Goal: Transaction & Acquisition: Purchase product/service

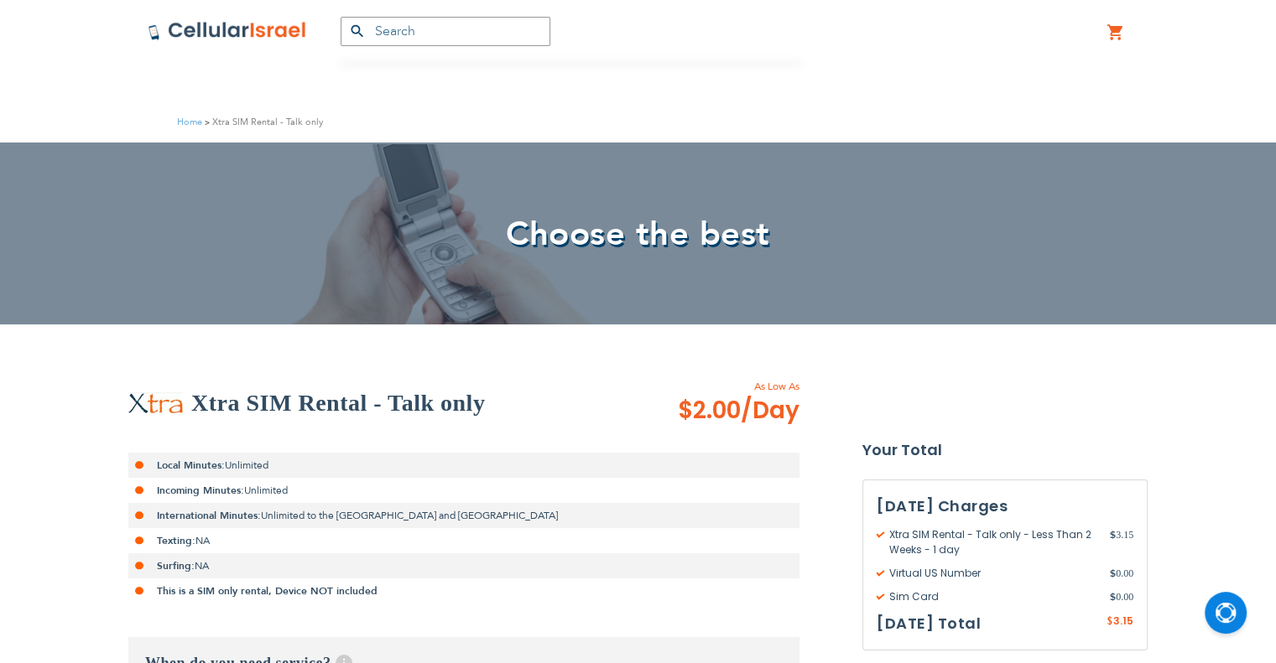
scroll to position [419, 0]
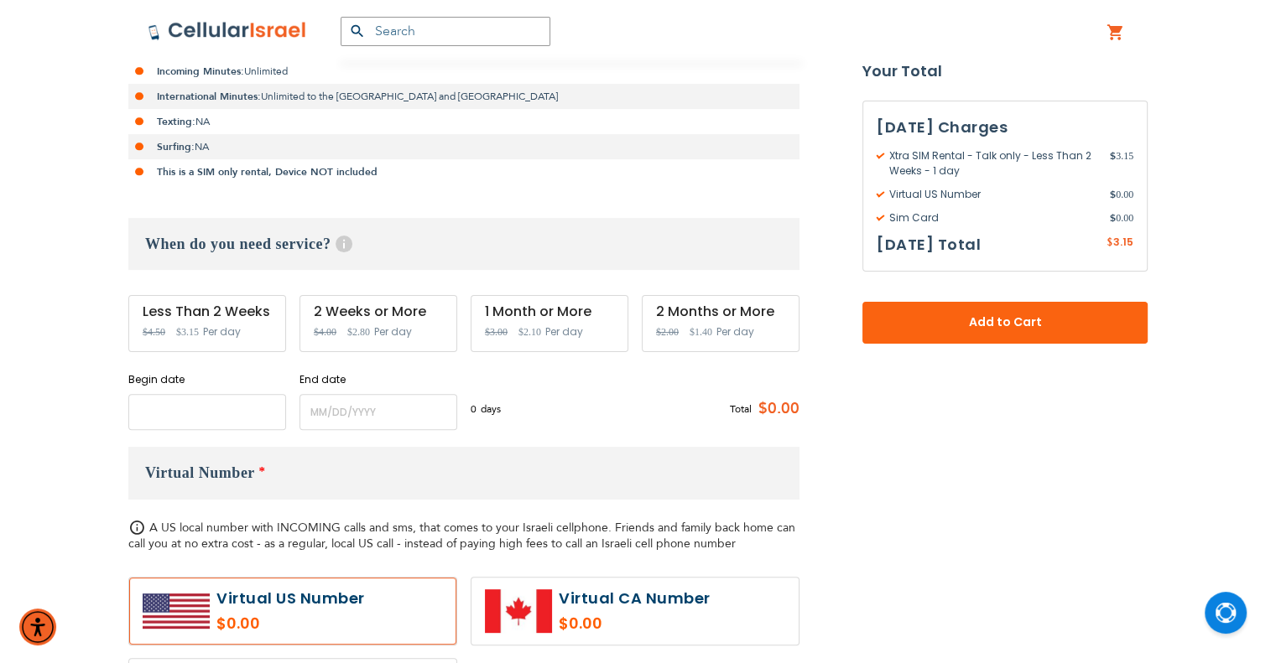
click at [174, 414] on input "name" at bounding box center [207, 412] width 158 height 36
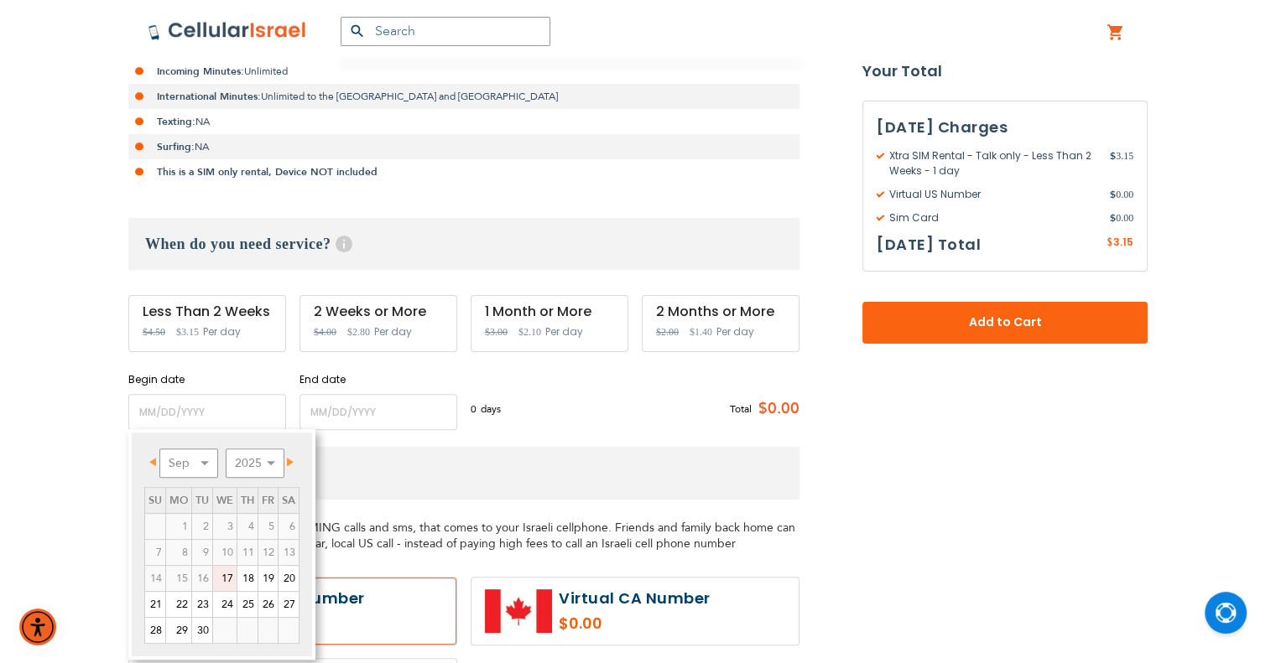
click at [230, 580] on link "17" at bounding box center [224, 578] width 23 height 25
type input "[DATE]"
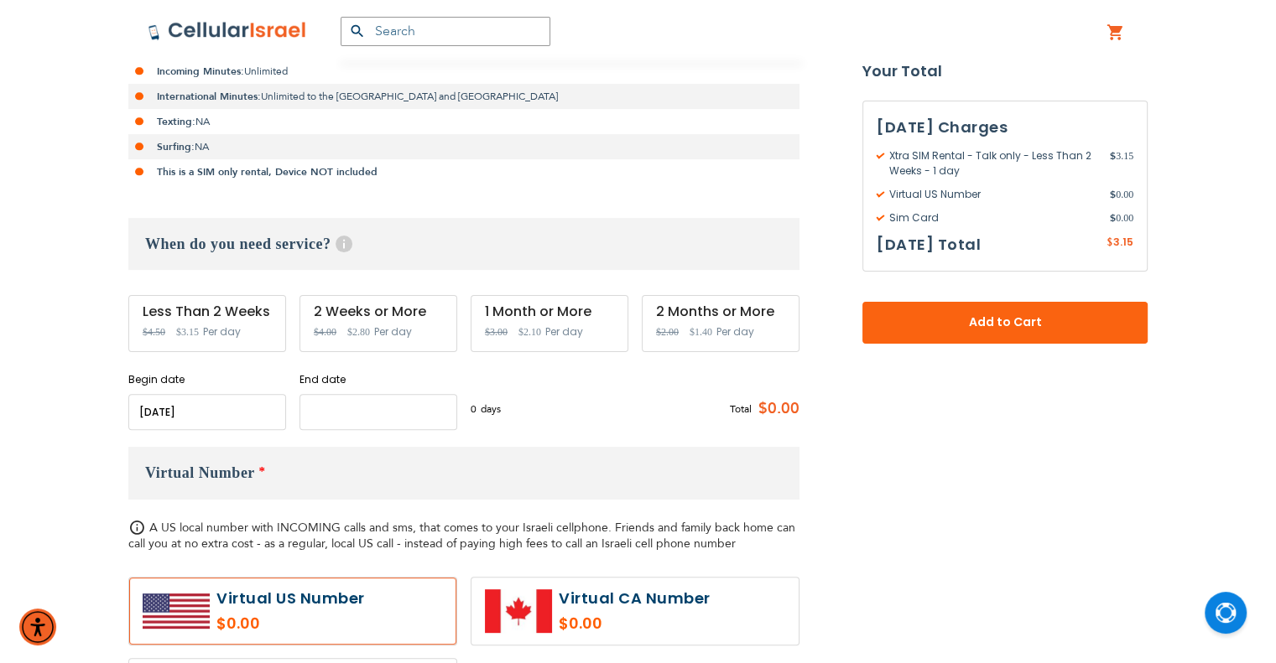
click at [333, 415] on input "name" at bounding box center [378, 412] width 158 height 36
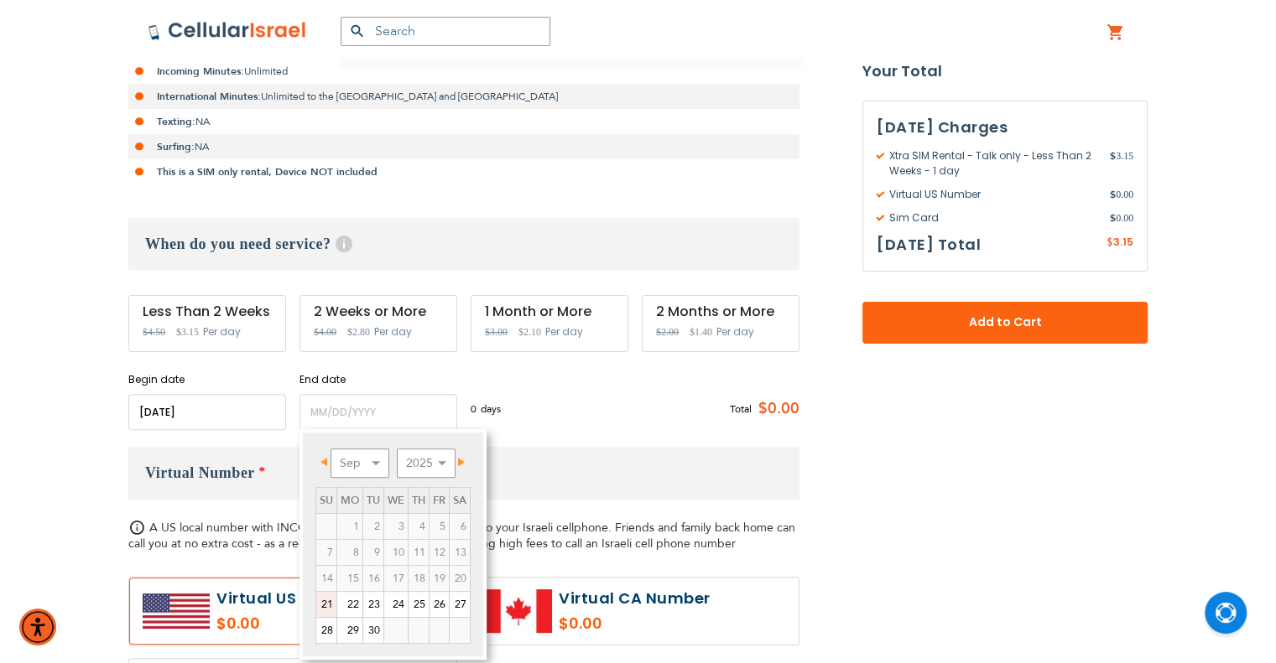
click at [322, 605] on link "21" at bounding box center [326, 604] width 20 height 25
type input "[DATE]"
